Goal: Check status: Check status

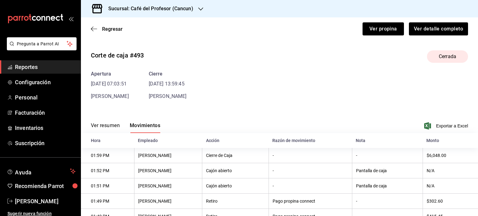
scroll to position [65, 0]
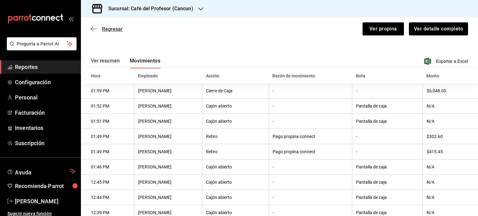
click at [118, 28] on span "Regresar" at bounding box center [112, 29] width 21 height 6
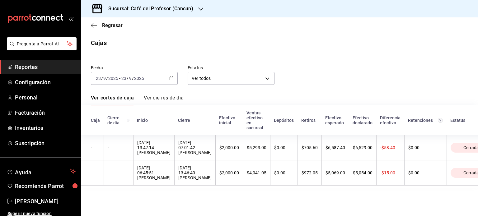
click at [157, 9] on h3 "Sucursal: Café del Profesor (Cancun)" at bounding box center [148, 8] width 90 height 7
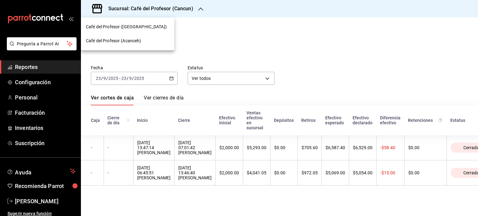
click at [133, 23] on div "Café del Profesor ([GEOGRAPHIC_DATA])" at bounding box center [127, 27] width 93 height 14
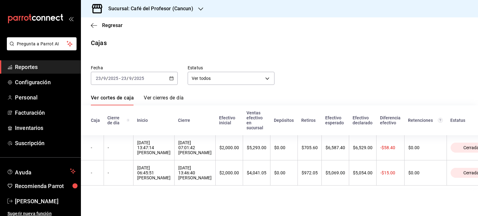
click at [172, 80] on \(Stroke\) "button" at bounding box center [172, 78] width 4 height 3
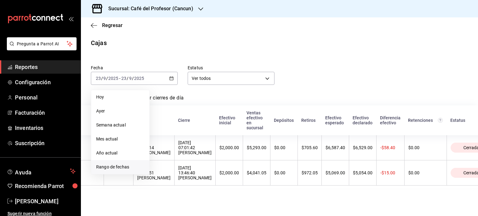
click at [104, 168] on span "Rango de fechas" at bounding box center [120, 167] width 48 height 7
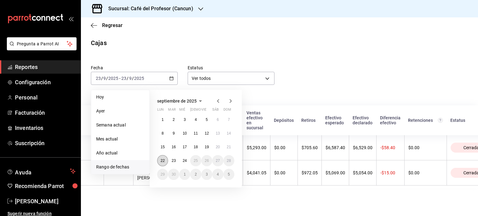
click at [162, 159] on button "22" at bounding box center [162, 160] width 11 height 11
click at [162, 159] on abbr "22" at bounding box center [163, 161] width 4 height 4
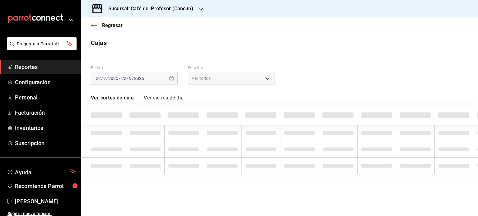
click at [161, 159] on td at bounding box center [145, 166] width 39 height 16
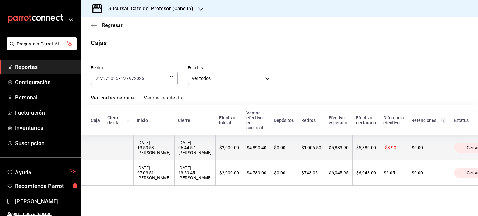
click at [195, 155] on div "[DATE] 06:44:57 [PERSON_NAME]" at bounding box center [194, 147] width 33 height 15
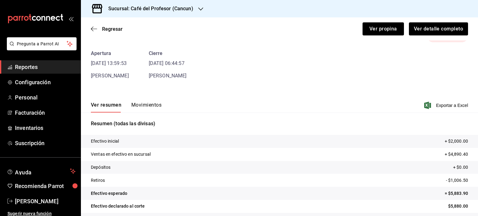
scroll to position [38, 0]
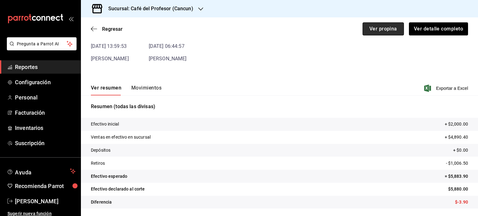
click at [376, 27] on button "Ver propina" at bounding box center [383, 28] width 41 height 13
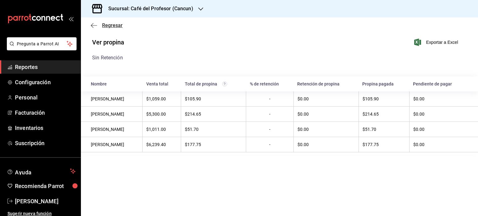
click at [98, 26] on span "Regresar" at bounding box center [107, 25] width 32 height 6
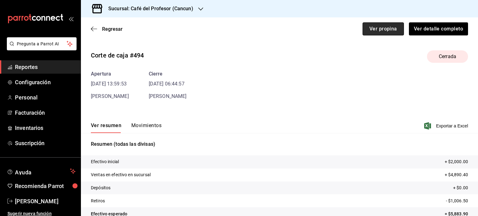
click at [368, 27] on button "Ver propina" at bounding box center [383, 28] width 41 height 13
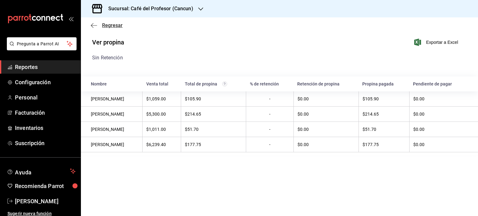
click at [110, 26] on span "Regresar" at bounding box center [112, 25] width 21 height 6
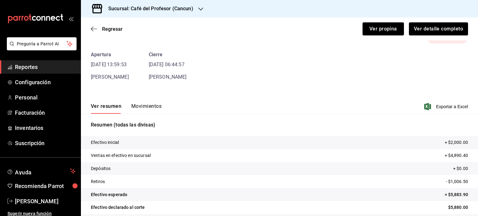
scroll to position [38, 0]
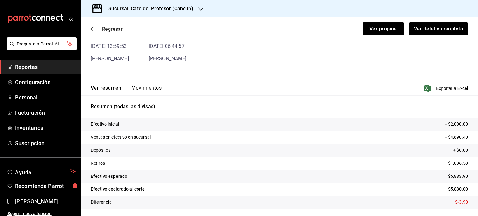
click at [120, 29] on span "Regresar" at bounding box center [112, 29] width 21 height 6
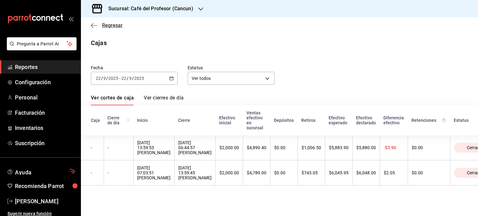
click at [106, 22] on span "Regresar" at bounding box center [112, 25] width 21 height 6
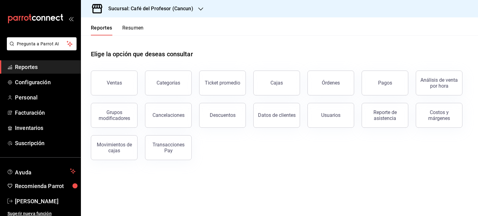
click at [180, 9] on h3 "Sucursal: Café del Profesor (Cancun)" at bounding box center [148, 8] width 90 height 7
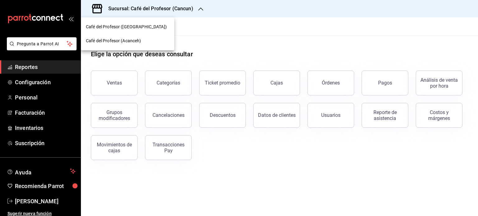
click at [133, 40] on span "Café del Profesor (Acanceh)" at bounding box center [113, 41] width 55 height 7
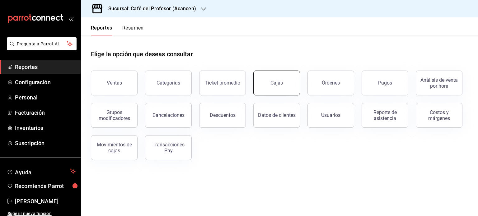
click at [269, 87] on link "Cajas" at bounding box center [276, 83] width 47 height 25
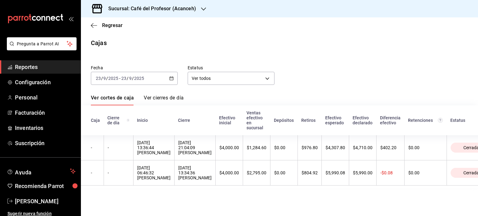
click at [176, 77] on div "[DATE] [DATE] - [DATE] [DATE]" at bounding box center [134, 78] width 87 height 13
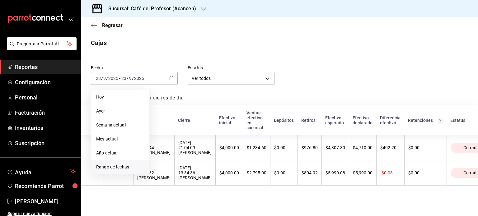
click at [105, 169] on span "Rango de fechas" at bounding box center [120, 167] width 48 height 7
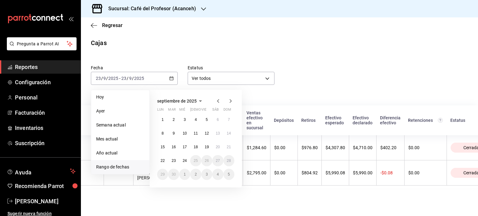
click at [157, 164] on div "1 2 3 4 5 6 7 8 9 10 11 12 13 14 15 16 17 18 19 20 21 22 23 24 25 26 27 28 29 3…" at bounding box center [195, 147] width 77 height 66
click at [164, 160] on abbr "22" at bounding box center [163, 161] width 4 height 4
click at [163, 159] on abbr "22" at bounding box center [163, 161] width 4 height 4
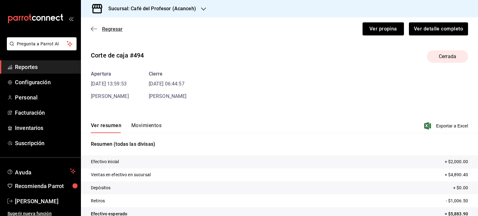
click at [100, 29] on span "Regresar" at bounding box center [107, 29] width 32 height 6
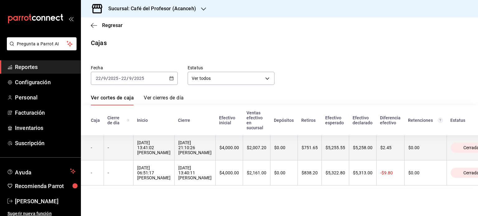
click at [243, 153] on th "$2,007.20" at bounding box center [256, 147] width 27 height 25
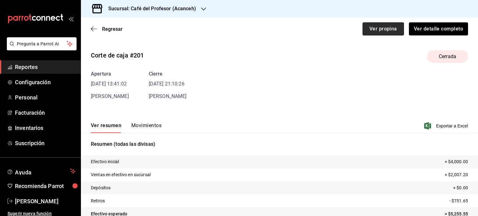
click at [363, 28] on button "Ver propina" at bounding box center [383, 28] width 41 height 13
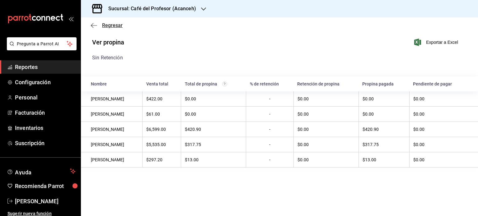
click at [116, 26] on span "Regresar" at bounding box center [112, 25] width 21 height 6
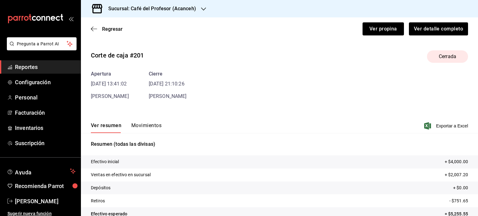
click at [146, 124] on button "Movimientos" at bounding box center [146, 128] width 30 height 11
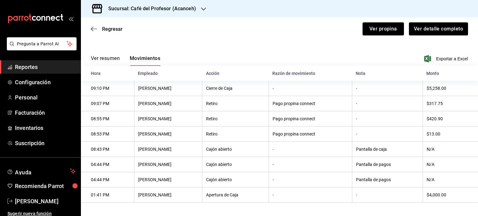
scroll to position [70, 0]
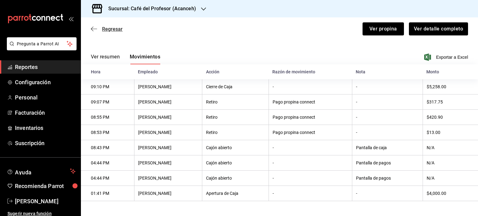
click at [106, 27] on span "Regresar" at bounding box center [112, 29] width 21 height 6
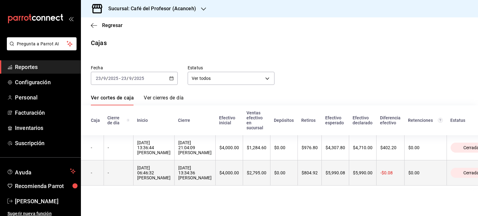
click at [139, 180] on div "[DATE] 06:46:32 [PERSON_NAME]" at bounding box center [153, 173] width 33 height 15
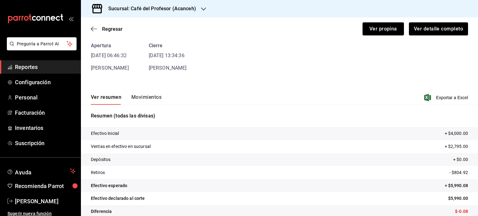
scroll to position [38, 0]
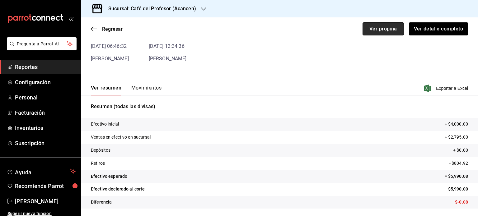
click at [363, 26] on button "Ver propina" at bounding box center [383, 28] width 41 height 13
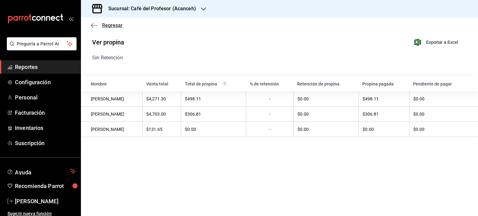
click at [98, 23] on span "Regresar" at bounding box center [107, 25] width 32 height 6
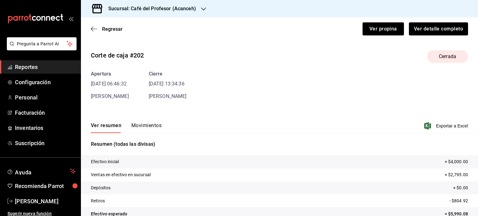
click at [142, 125] on button "Movimientos" at bounding box center [146, 128] width 30 height 11
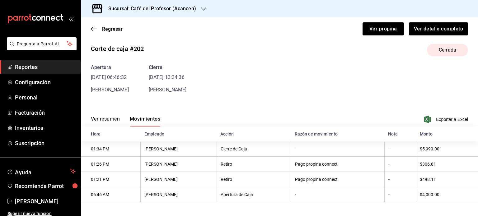
scroll to position [9, 0]
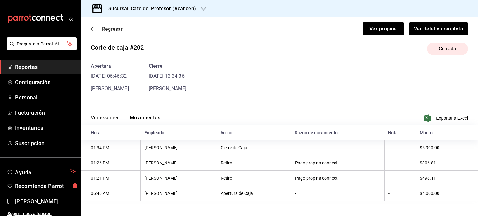
click at [107, 28] on span "Regresar" at bounding box center [112, 29] width 21 height 6
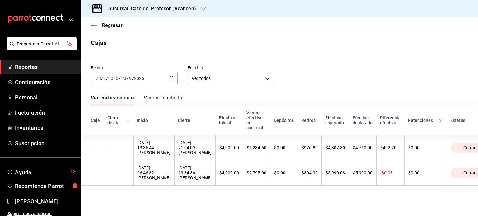
click at [162, 11] on h3 "Sucursal: Café del Profesor (Acanceh)" at bounding box center [149, 8] width 93 height 7
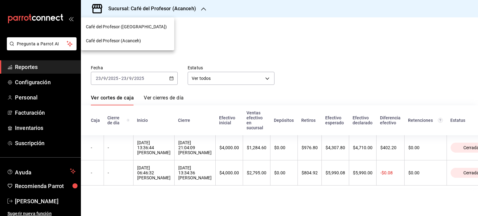
click at [149, 30] on div "Café del Profesor ([GEOGRAPHIC_DATA])" at bounding box center [127, 27] width 83 height 7
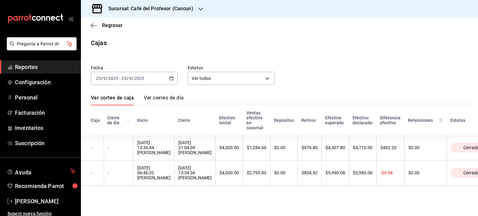
click at [161, 14] on div "Sucursal: Café del Profesor (Cancun)" at bounding box center [146, 8] width 120 height 17
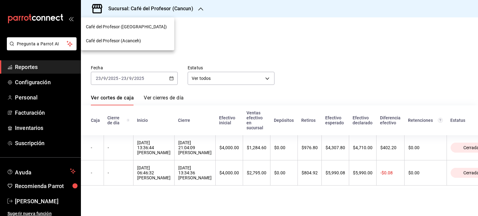
click at [136, 40] on span "Café del Profesor (Acanceh)" at bounding box center [113, 41] width 55 height 7
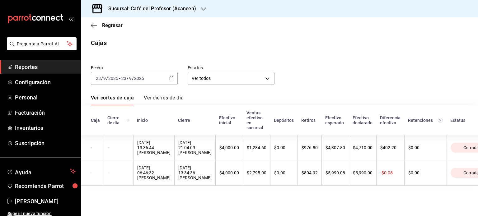
click at [171, 78] on icon "button" at bounding box center [171, 78] width 4 height 4
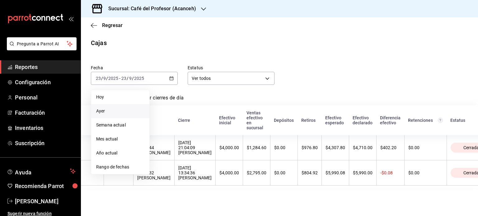
click at [116, 112] on span "Ayer" at bounding box center [120, 111] width 48 height 7
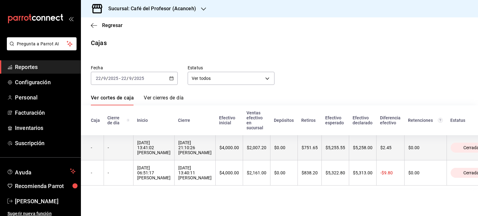
click at [233, 157] on th "$4,000.00" at bounding box center [228, 147] width 27 height 25
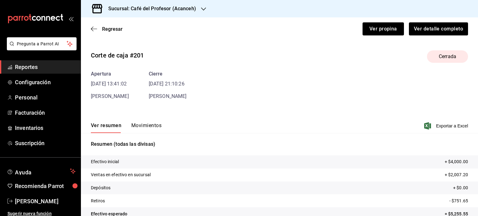
click at [381, 21] on div "Regresar Ver propina Ver detalle completo" at bounding box center [279, 28] width 397 height 23
click at [383, 22] on button "Ver propina" at bounding box center [383, 28] width 41 height 13
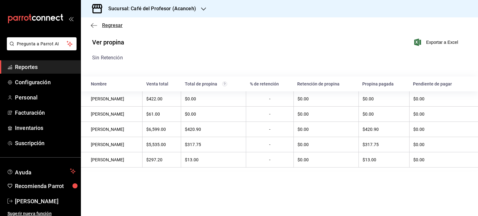
click at [113, 22] on span "Regresar" at bounding box center [112, 25] width 21 height 6
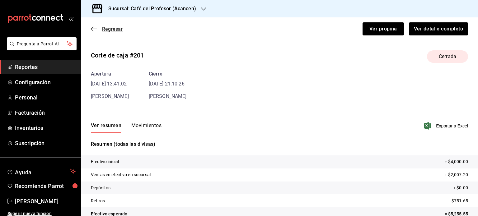
click at [101, 25] on div "Regresar Ver propina Ver detalle completo" at bounding box center [279, 28] width 397 height 23
click at [101, 26] on span "Regresar" at bounding box center [107, 29] width 32 height 6
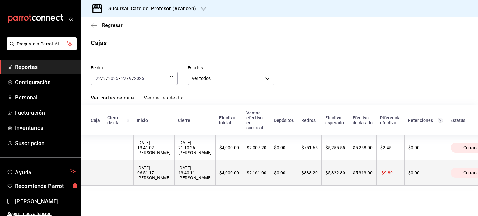
click at [243, 176] on th "$2,161.00" at bounding box center [256, 173] width 27 height 25
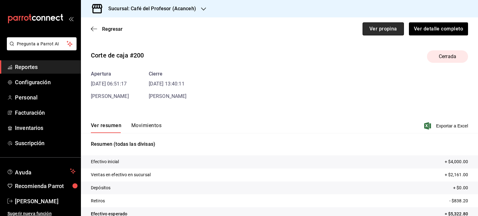
click at [376, 29] on button "Ver propina" at bounding box center [383, 28] width 41 height 13
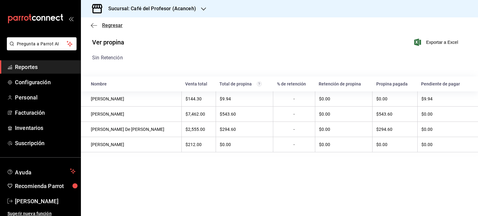
click at [118, 24] on span "Regresar" at bounding box center [112, 25] width 21 height 6
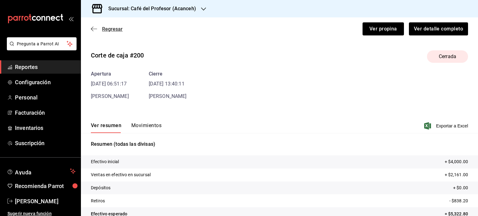
click at [113, 28] on span "Regresar" at bounding box center [112, 29] width 21 height 6
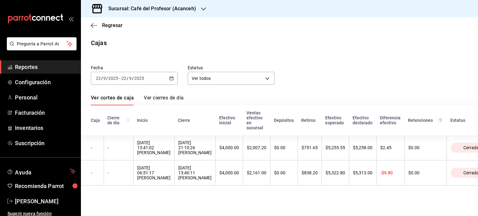
click at [169, 77] on div "[DATE] [DATE] - [DATE] [DATE]" at bounding box center [134, 78] width 87 height 13
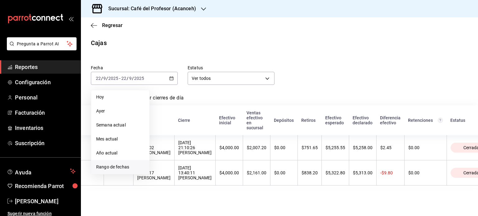
click at [102, 166] on span "Rango de fechas" at bounding box center [120, 167] width 48 height 7
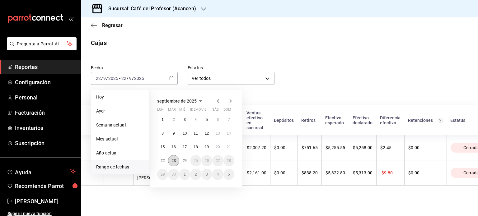
click at [173, 158] on button "23" at bounding box center [173, 160] width 11 height 11
click at [172, 157] on button "23" at bounding box center [173, 160] width 11 height 11
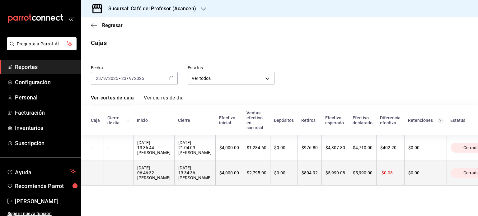
click at [221, 166] on th "$4,000.00" at bounding box center [228, 173] width 27 height 25
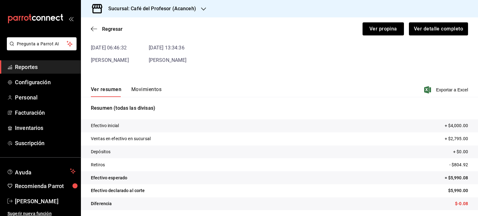
scroll to position [38, 0]
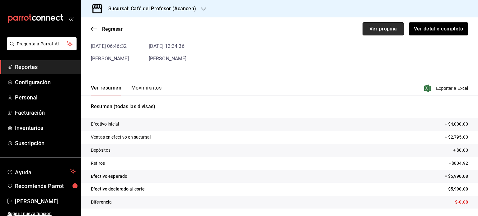
click at [378, 30] on button "Ver propina" at bounding box center [383, 28] width 41 height 13
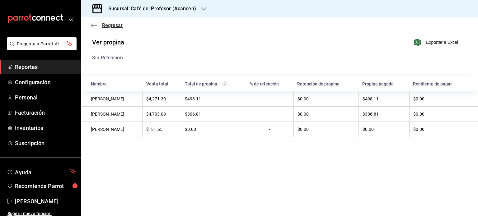
click at [111, 25] on span "Regresar" at bounding box center [112, 25] width 21 height 6
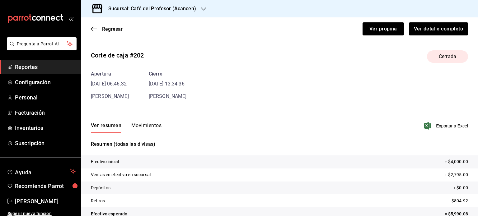
click at [147, 134] on div "Resumen (todas las divisas) Efectivo inicial + $4,000.00 Ventas en efectivo en …" at bounding box center [279, 193] width 397 height 121
click at [150, 125] on button "Movimientos" at bounding box center [146, 128] width 30 height 11
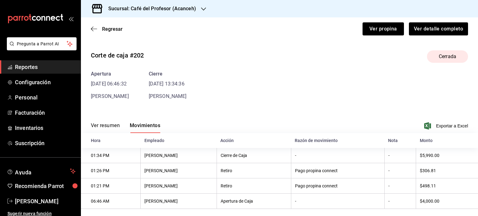
scroll to position [9, 0]
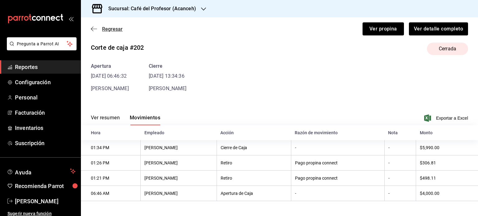
click at [103, 28] on span "Regresar" at bounding box center [112, 29] width 21 height 6
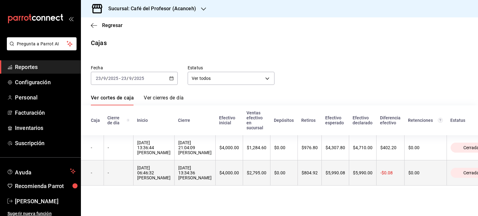
click at [321, 182] on th "$5,990.08" at bounding box center [334, 173] width 27 height 25
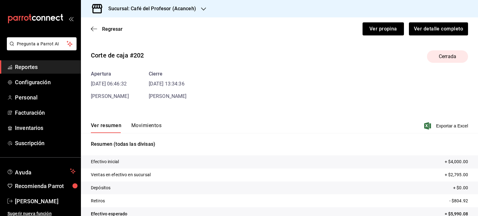
scroll to position [38, 0]
